Goal: Find contact information: Find contact information

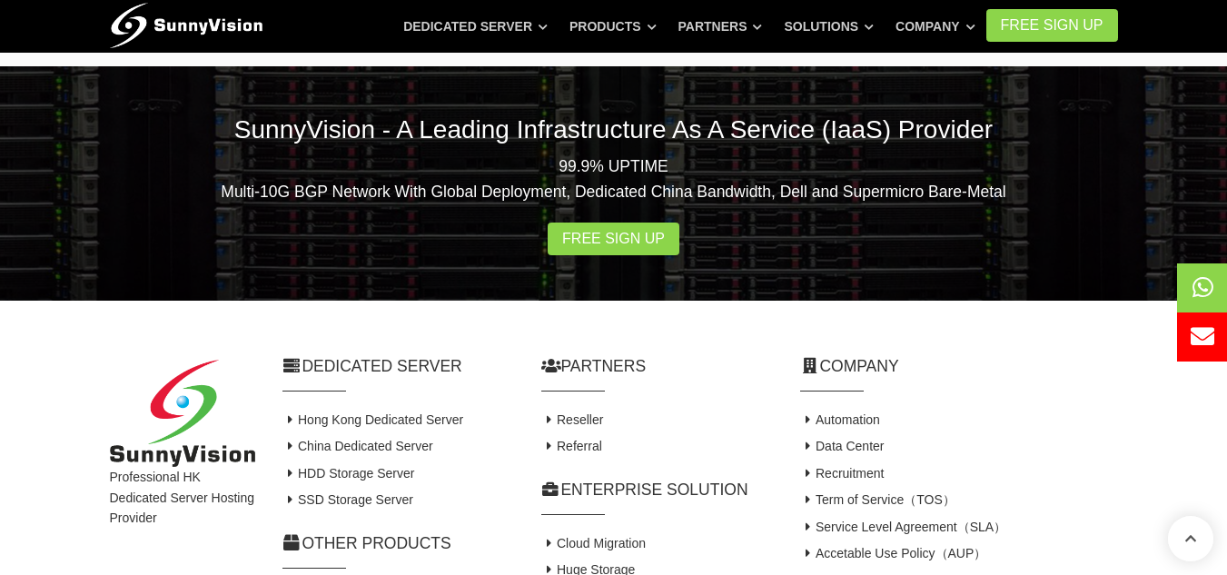
scroll to position [3603, 0]
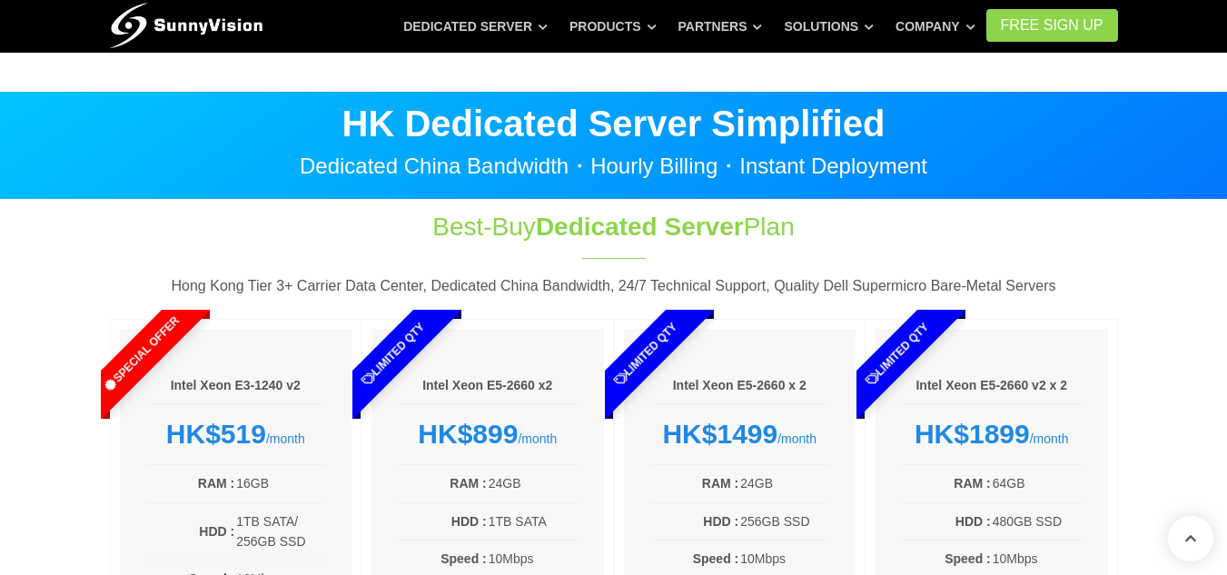
scroll to position [3617, 0]
